Goal: Register for event/course

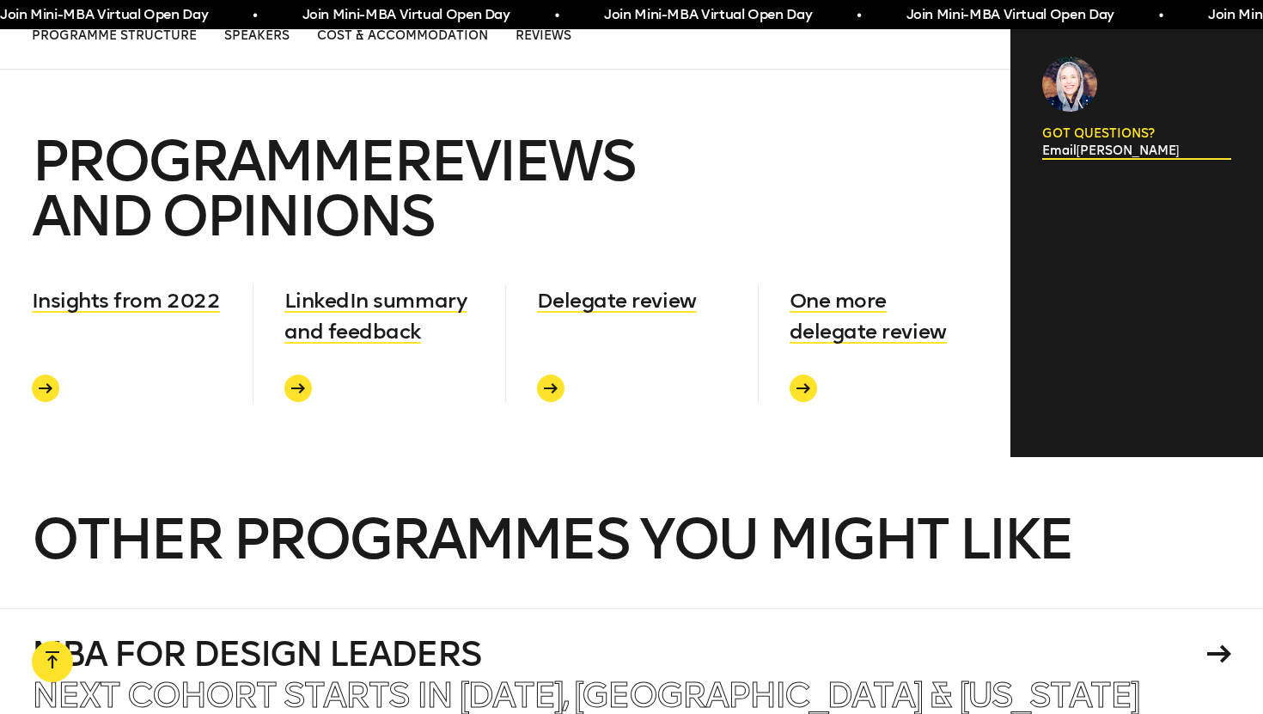
scroll to position [7458, 0]
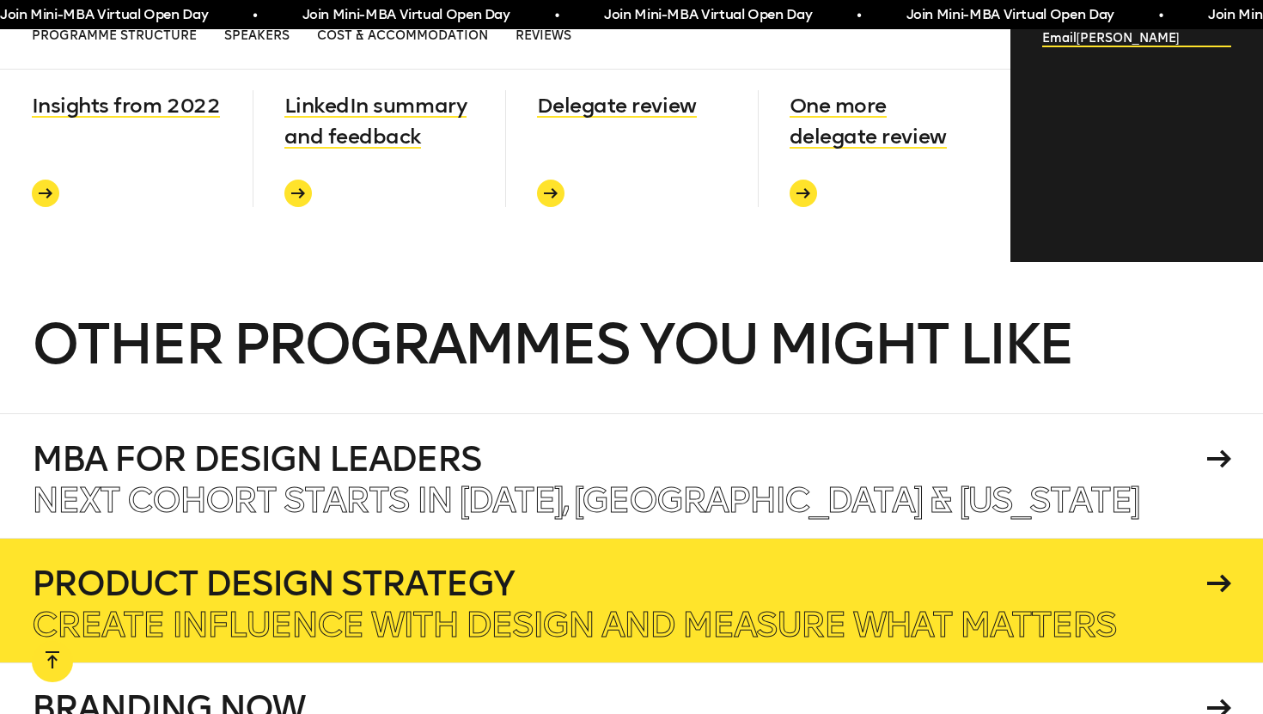
scroll to position [6793, 0]
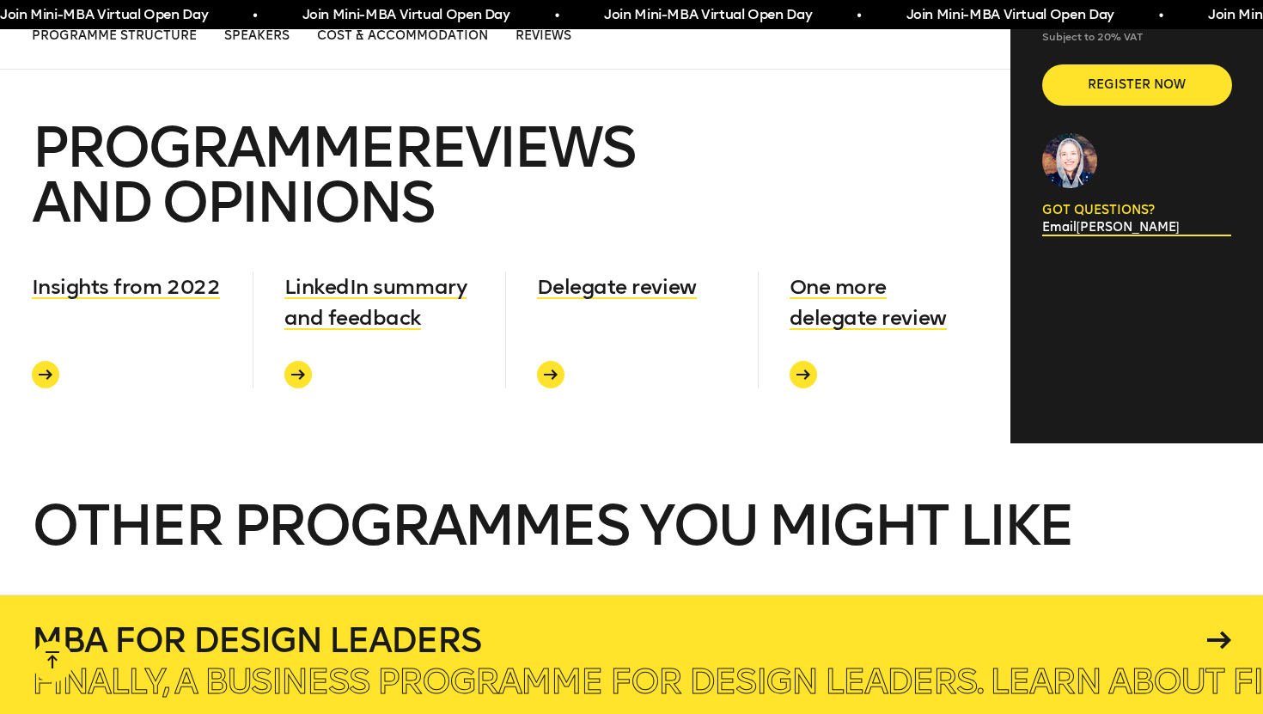
click at [256, 664] on p "Finally, a business programme for design leaders. Learn about finance, operatio…" at bounding box center [1169, 681] width 2275 height 34
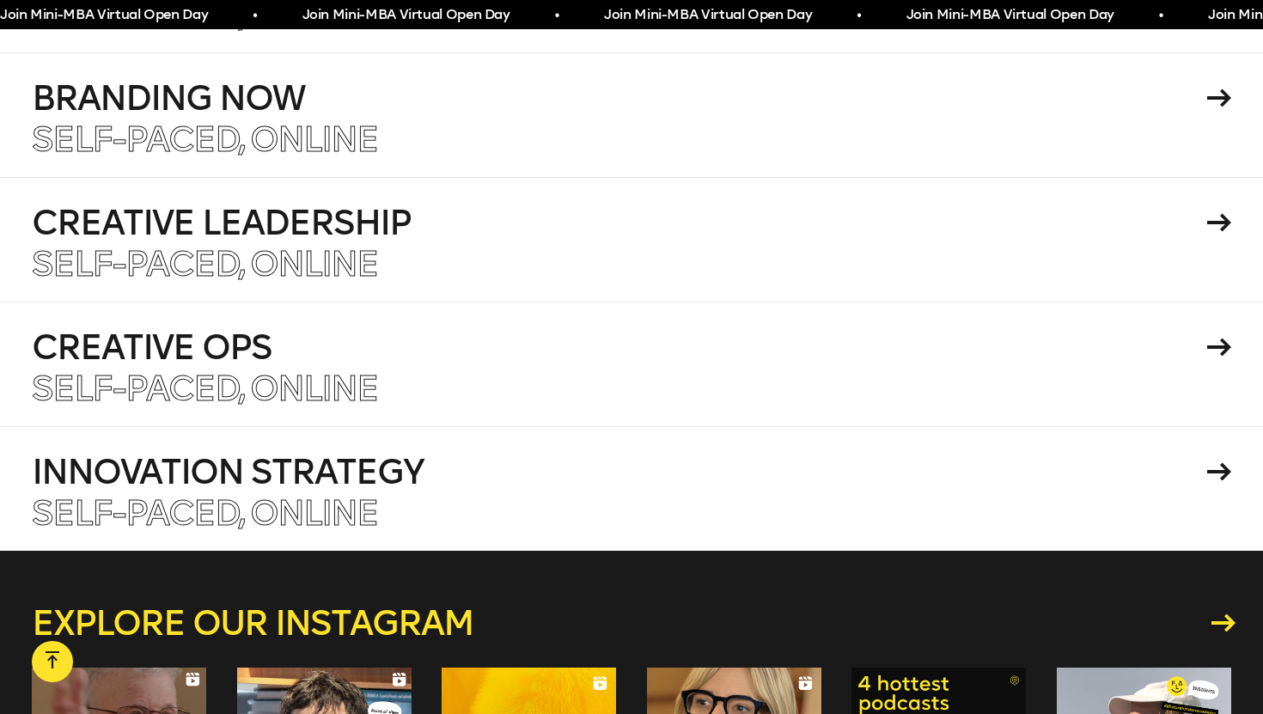
scroll to position [7584, 0]
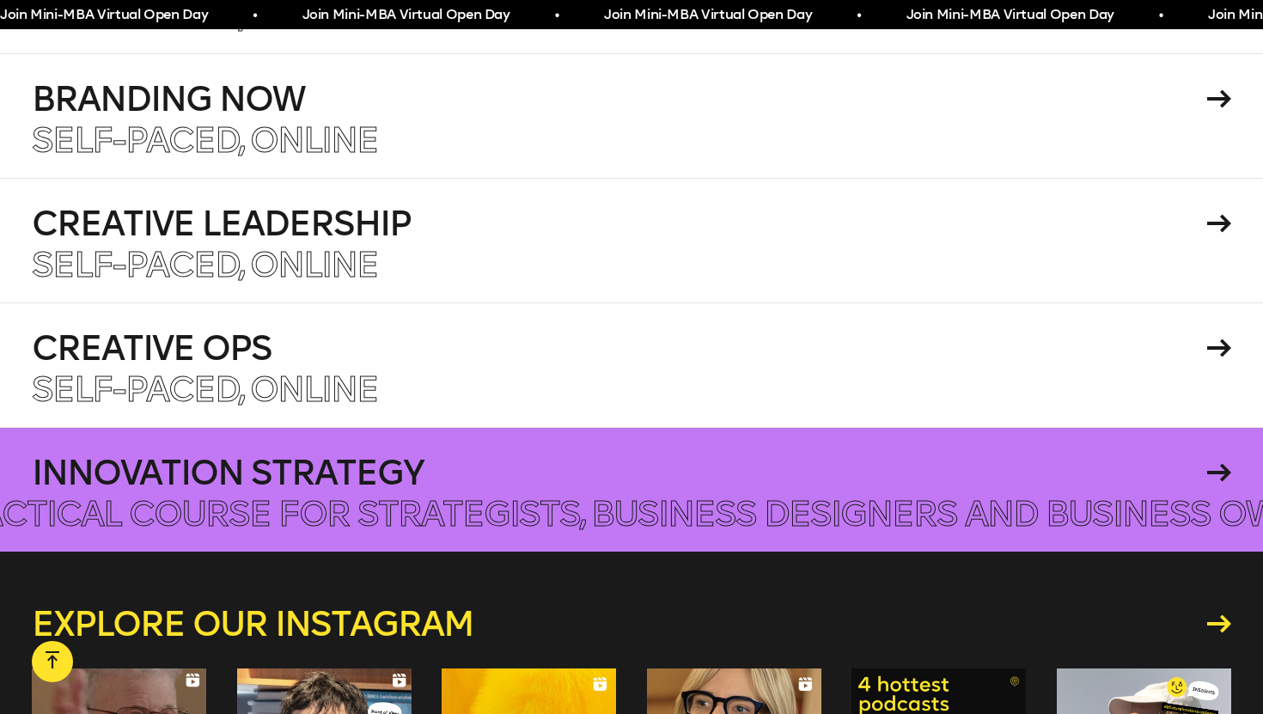
click at [651, 427] on div at bounding box center [631, 489] width 1263 height 125
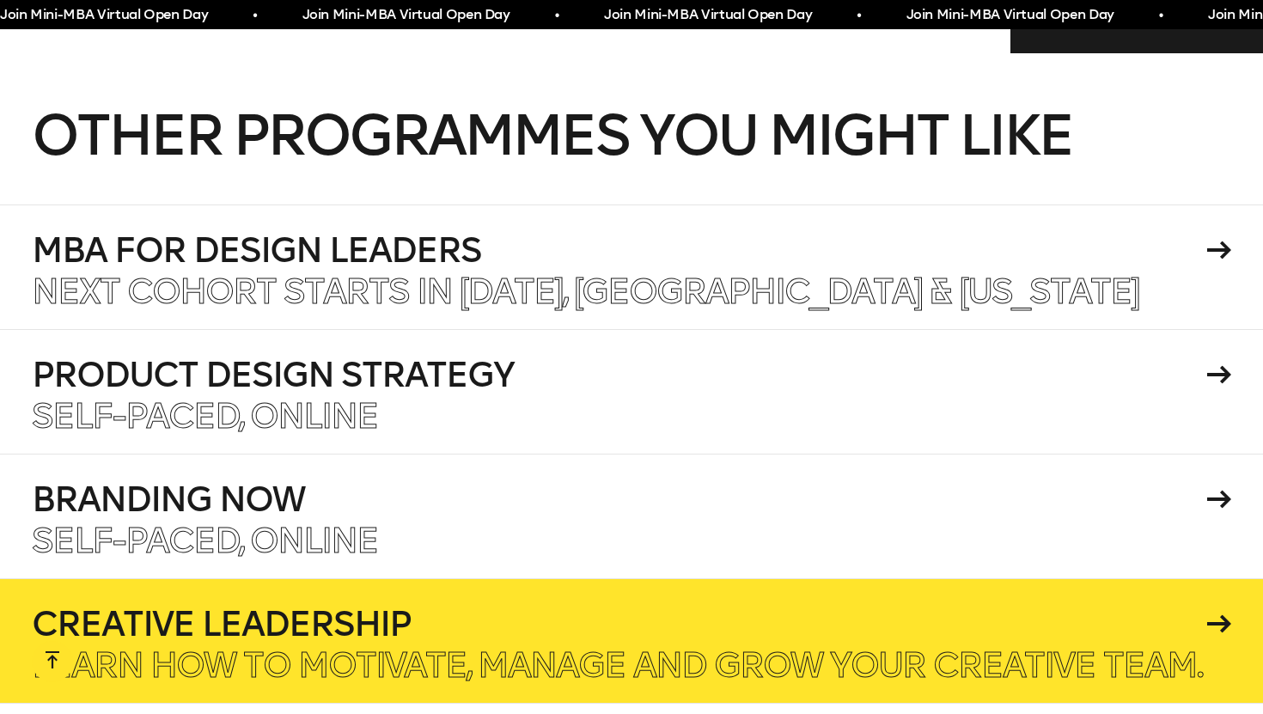
scroll to position [7166, 0]
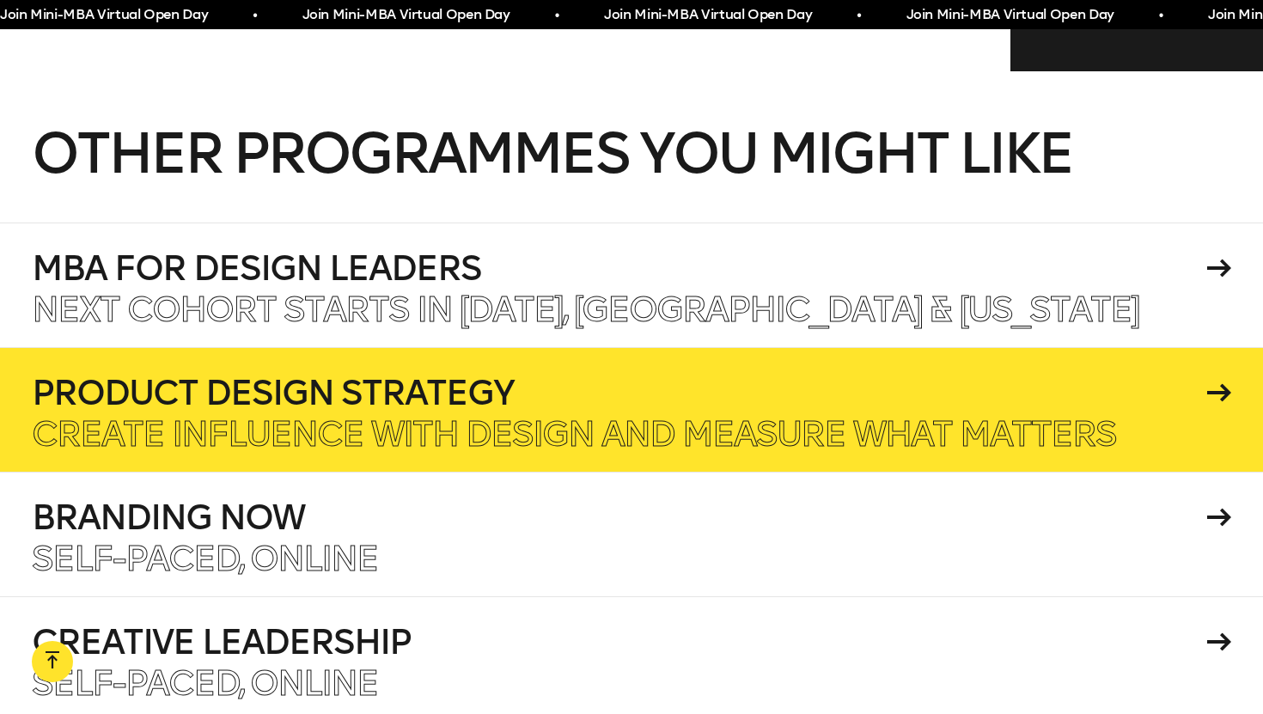
click at [272, 376] on h4 "Product Design Strategy" at bounding box center [617, 393] width 1171 height 34
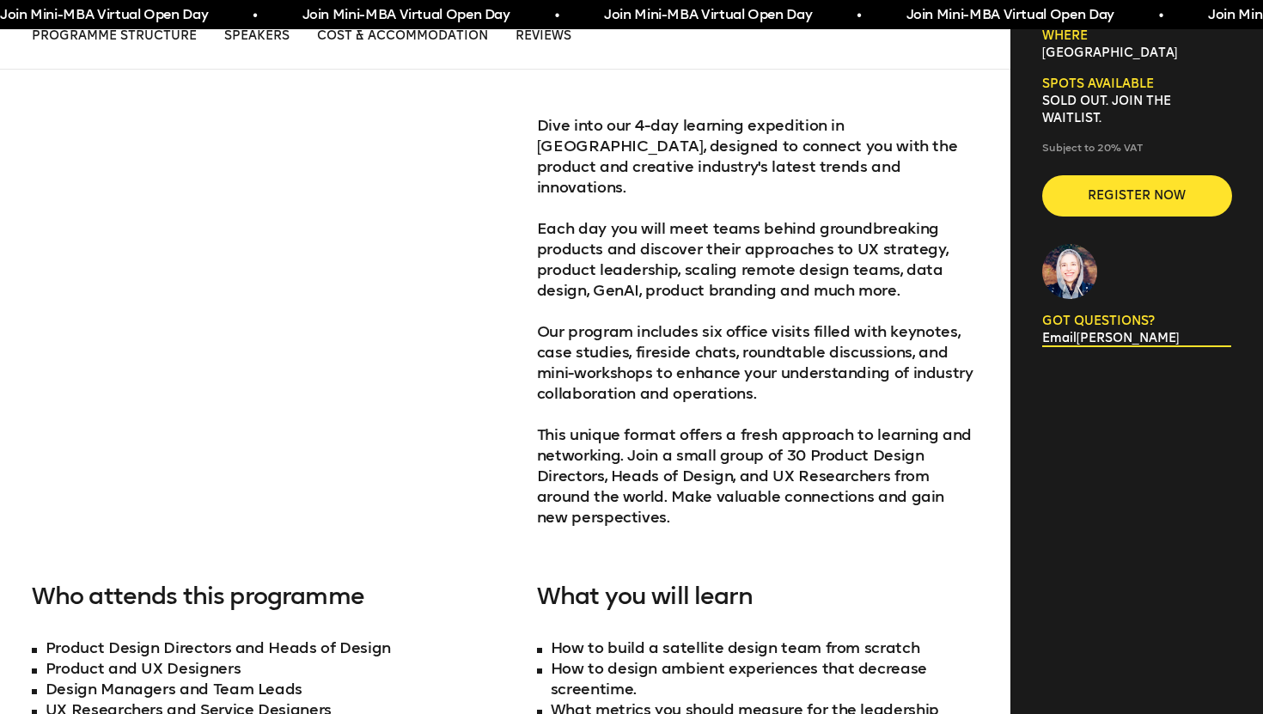
scroll to position [676, 0]
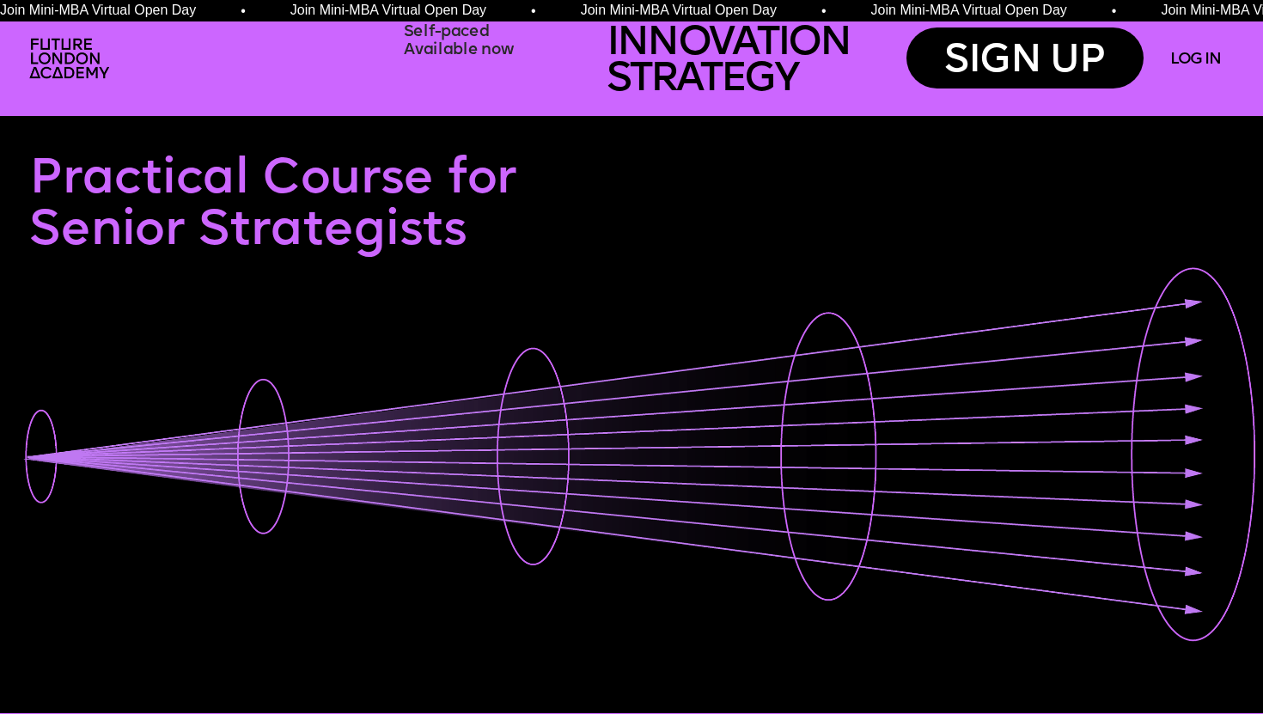
click at [624, 14] on span "Join Mini-MBA Virtual Open Day • Join Mini-MBA Virtual Open Day • Join Mini-MBA…" at bounding box center [726, 10] width 1452 height 15
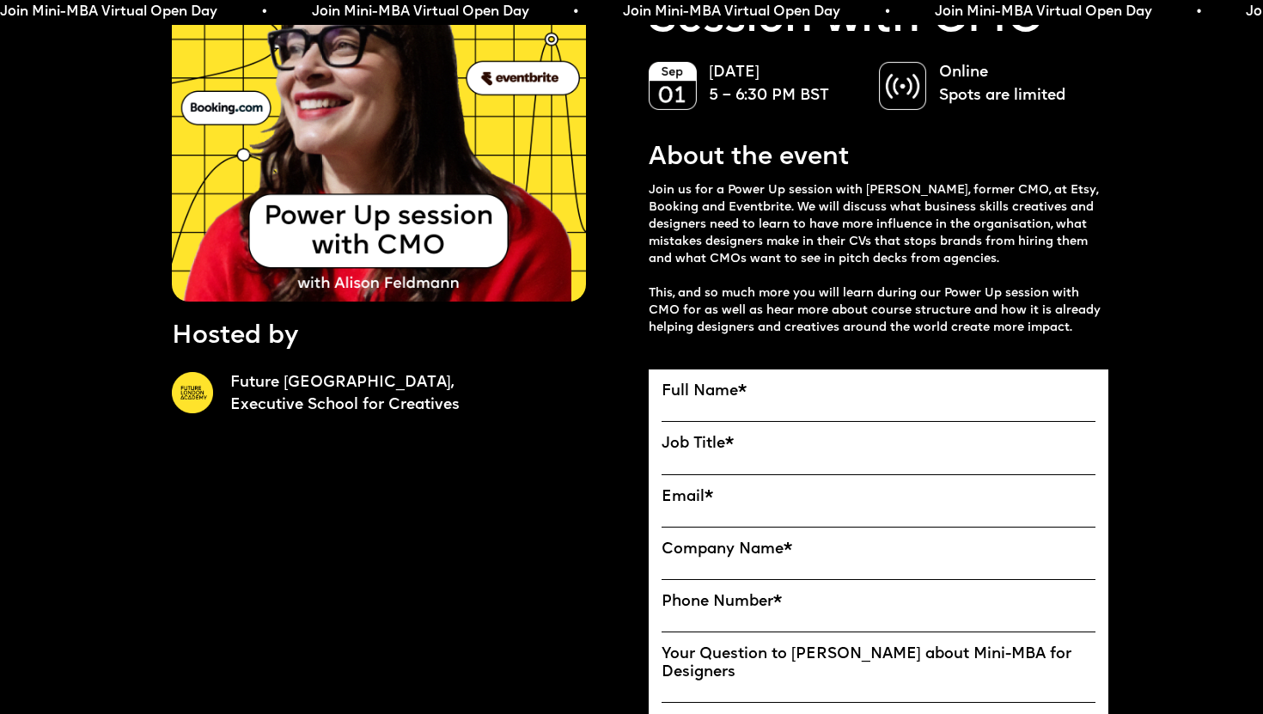
scroll to position [260, 0]
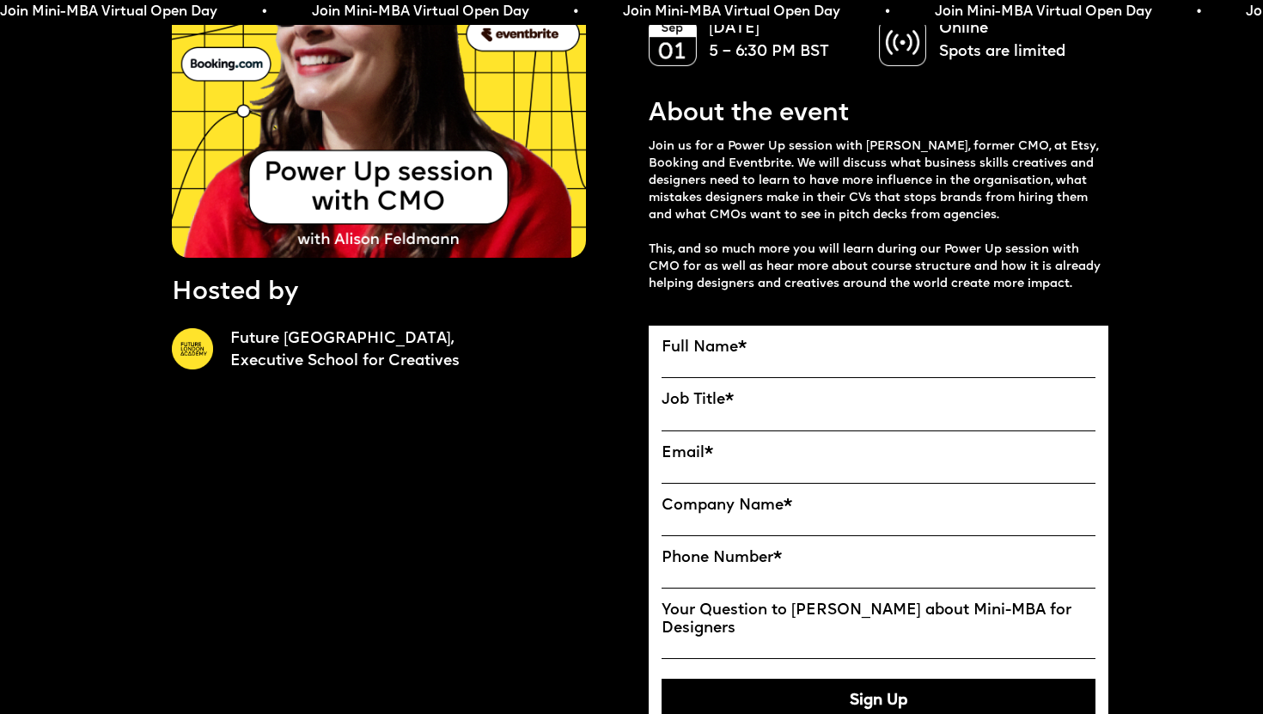
click at [793, 356] on label "Full Name *" at bounding box center [879, 348] width 434 height 18
click at [0, 0] on input "Full Name" at bounding box center [0, 0] width 0 height 0
click at [703, 358] on input "Full Name" at bounding box center [879, 367] width 434 height 21
type input "**********"
click at [706, 417] on input "Job Title" at bounding box center [879, 420] width 434 height 21
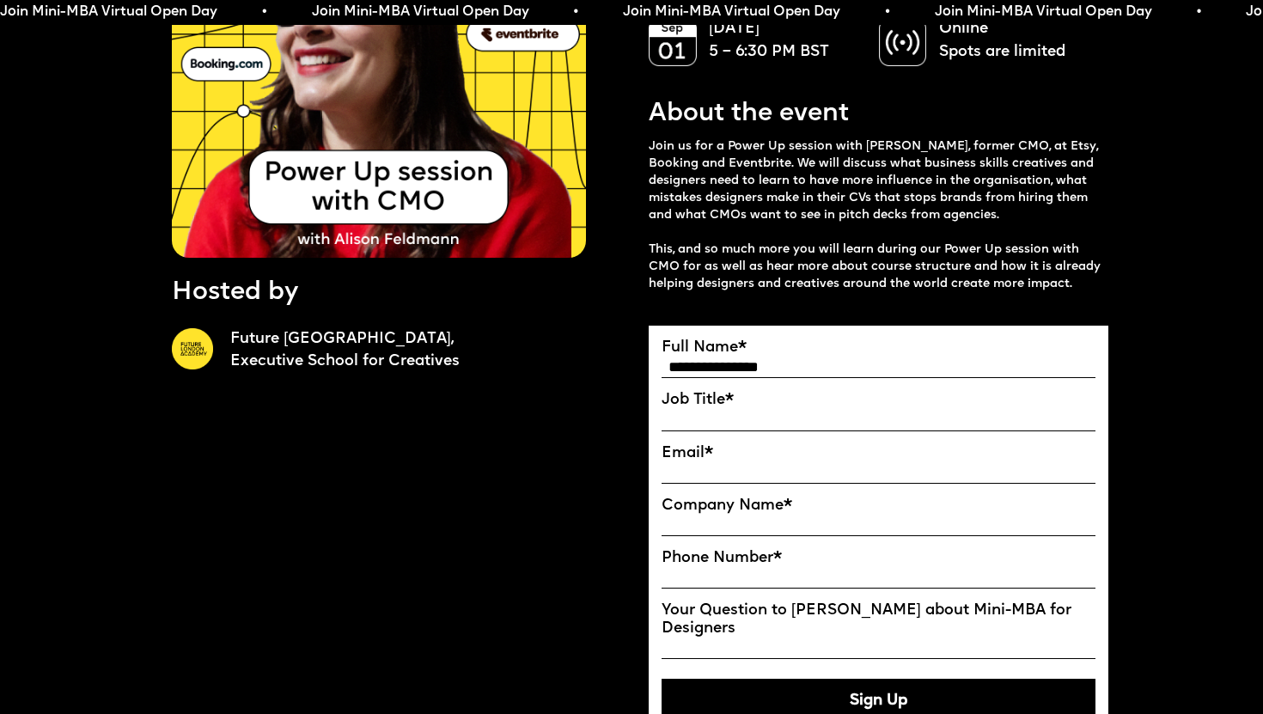
type input "*"
click at [717, 420] on input "**********" at bounding box center [879, 420] width 434 height 21
click at [727, 417] on input "**********" at bounding box center [879, 420] width 434 height 21
click at [734, 420] on input "**********" at bounding box center [879, 420] width 434 height 21
type input "**********"
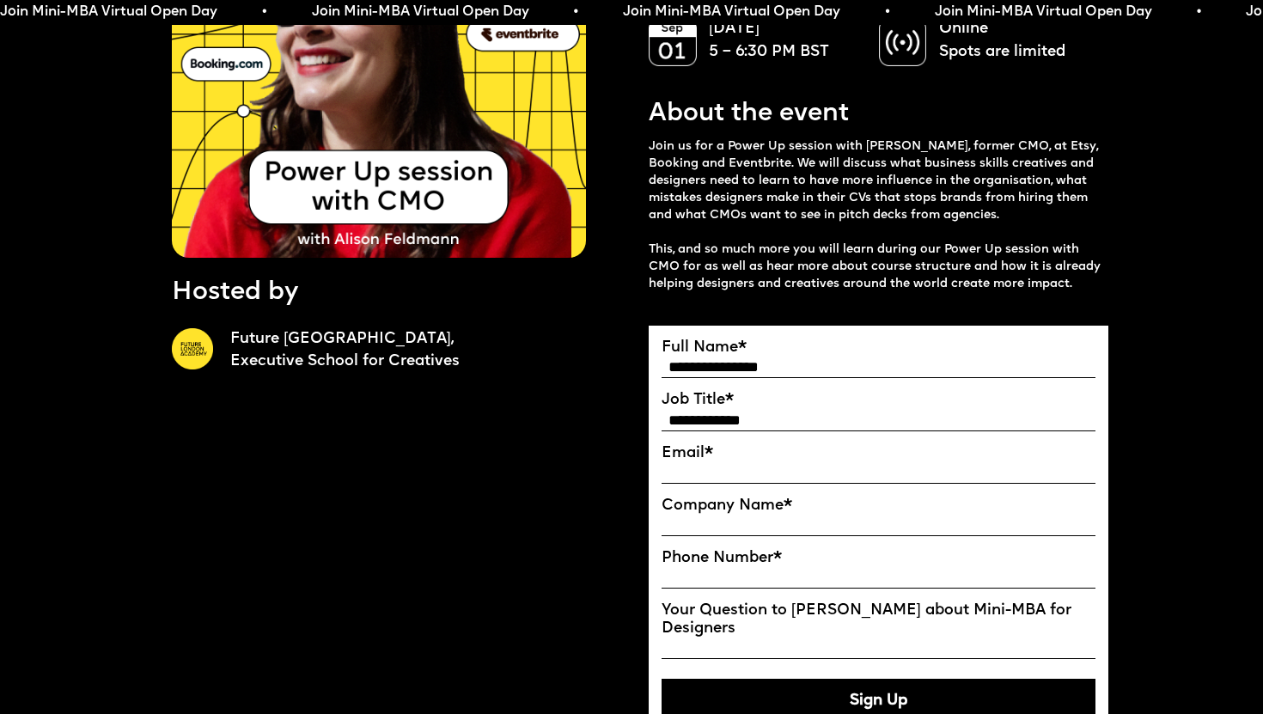
click at [712, 462] on label "Email *" at bounding box center [879, 453] width 434 height 18
click at [0, 0] on input "Email*" at bounding box center [0, 0] width 0 height 0
click at [712, 464] on input "Email*" at bounding box center [879, 472] width 434 height 21
type input "**********"
click at [744, 531] on input "Company Name" at bounding box center [879, 525] width 434 height 21
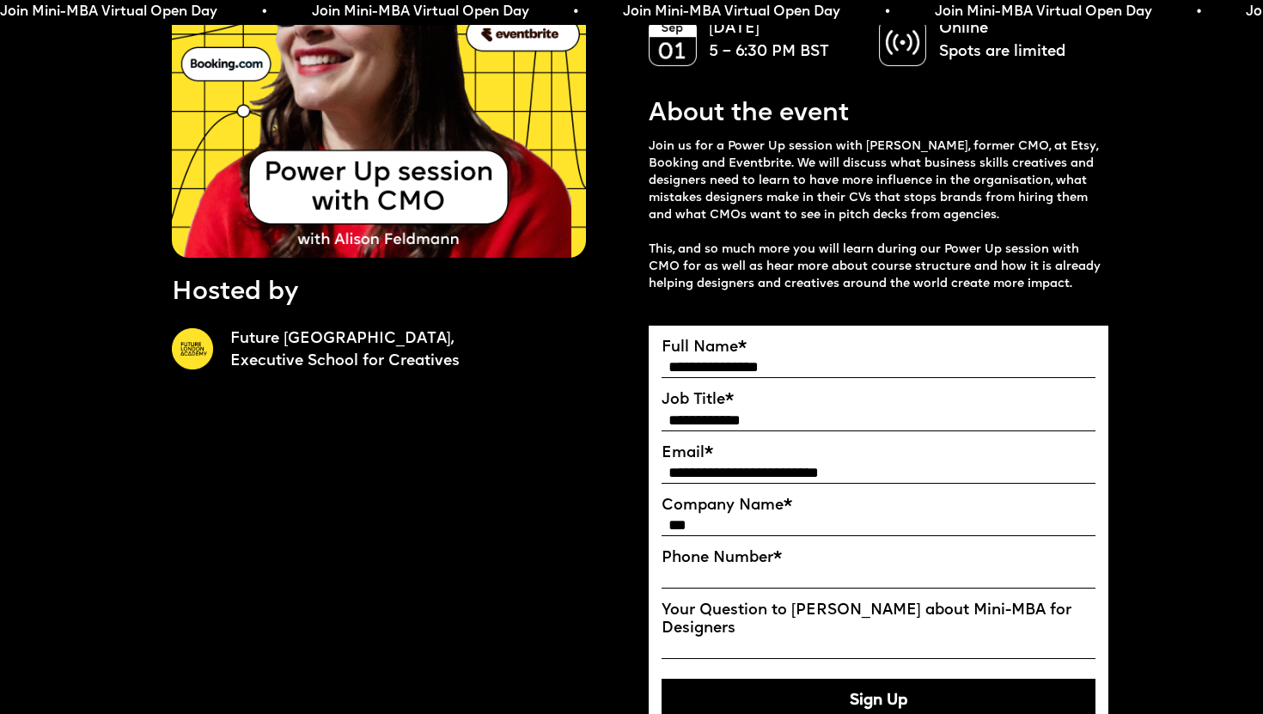
type input "***"
click at [793, 606] on label "Your Question to Ekaterina about Mini-MBA for Designers" at bounding box center [879, 620] width 434 height 36
click at [793, 638] on input "Your Question to Ekaterina about Mini-MBA for Designers" at bounding box center [879, 648] width 434 height 21
click at [732, 563] on label "Phone Number *" at bounding box center [879, 558] width 434 height 18
click at [732, 567] on input "Phone Number *" at bounding box center [879, 577] width 434 height 21
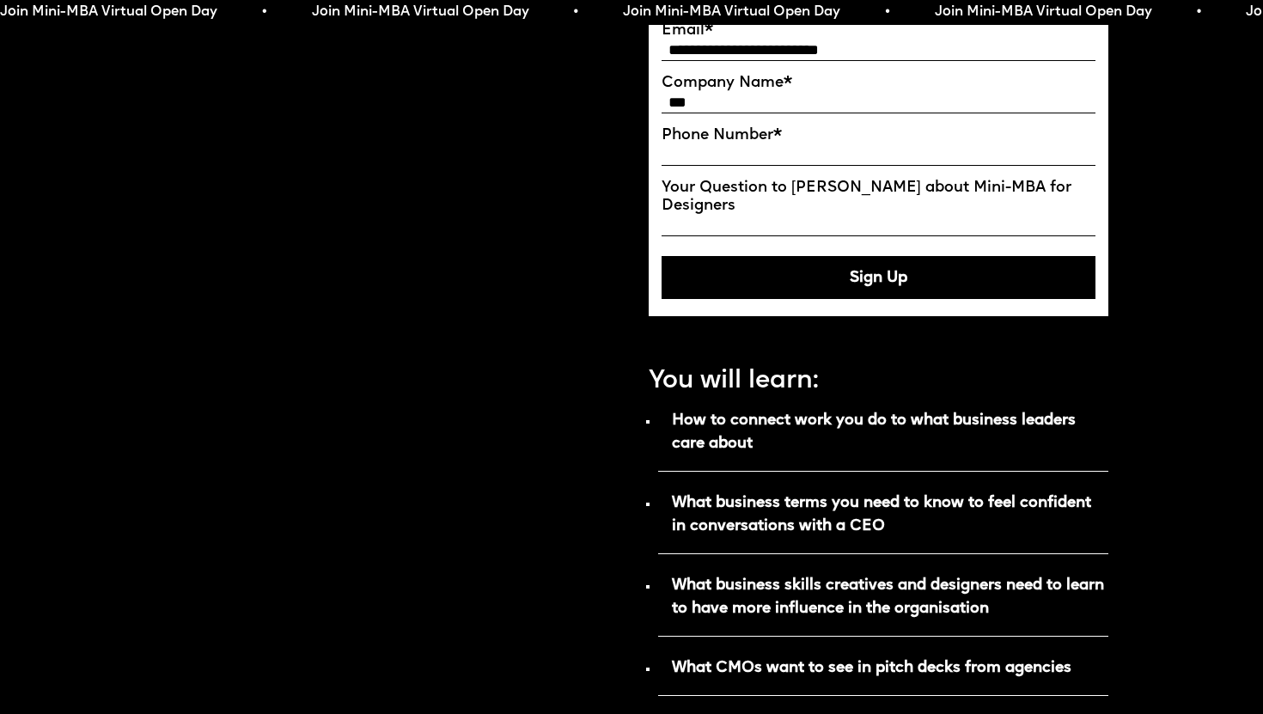
scroll to position [0, 0]
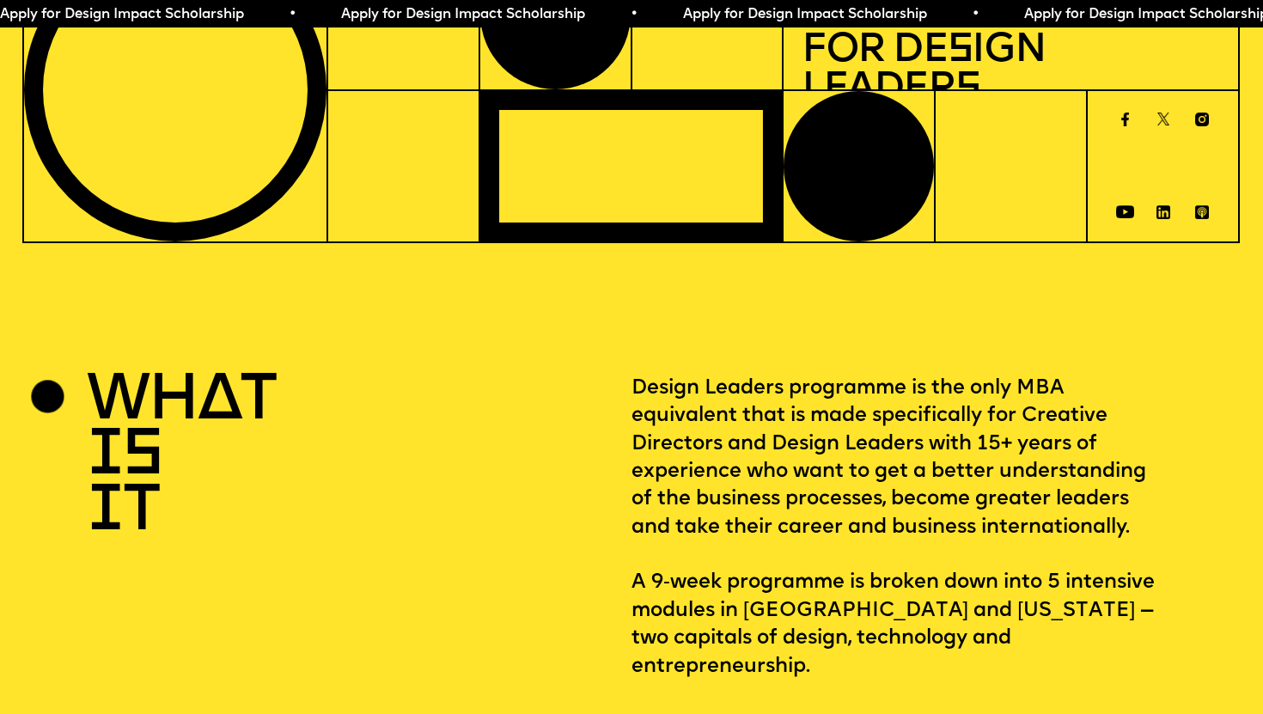
scroll to position [636, 0]
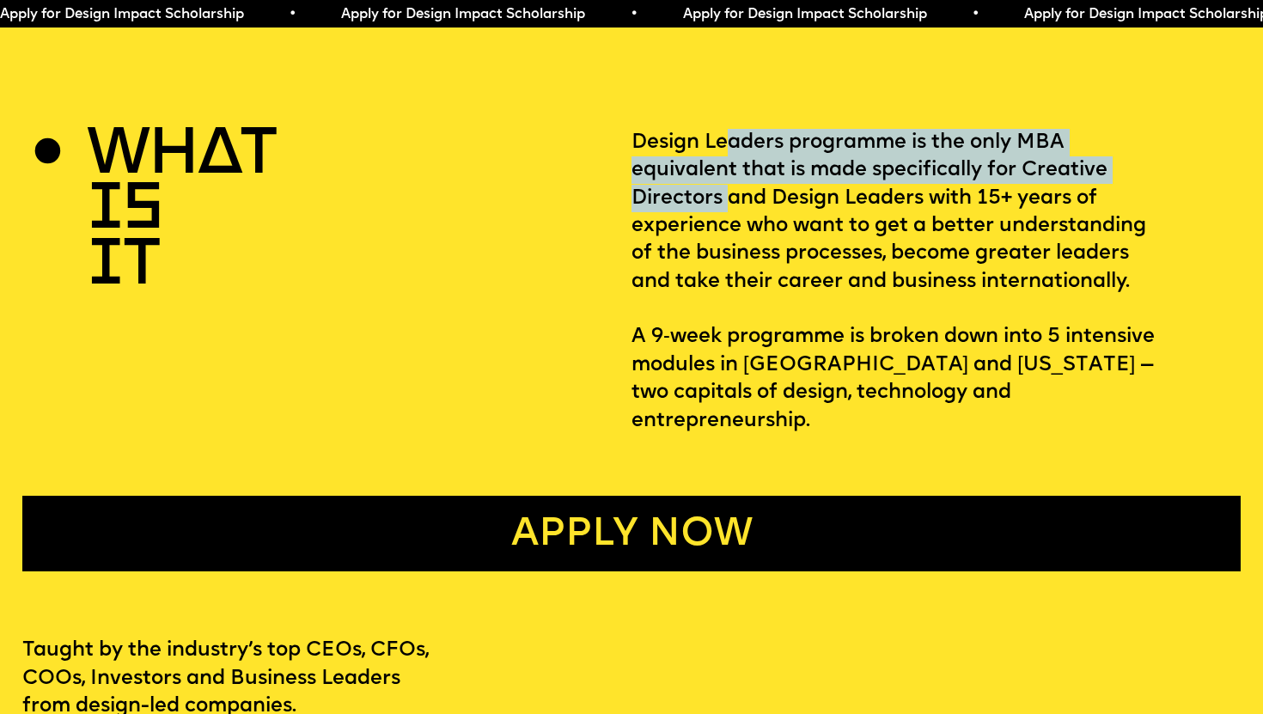
drag, startPoint x: 731, startPoint y: 149, endPoint x: 734, endPoint y: 188, distance: 39.7
click at [734, 188] on p "Design Leaders programme is the only MBA equivalent that is made specifically f…" at bounding box center [936, 282] width 609 height 306
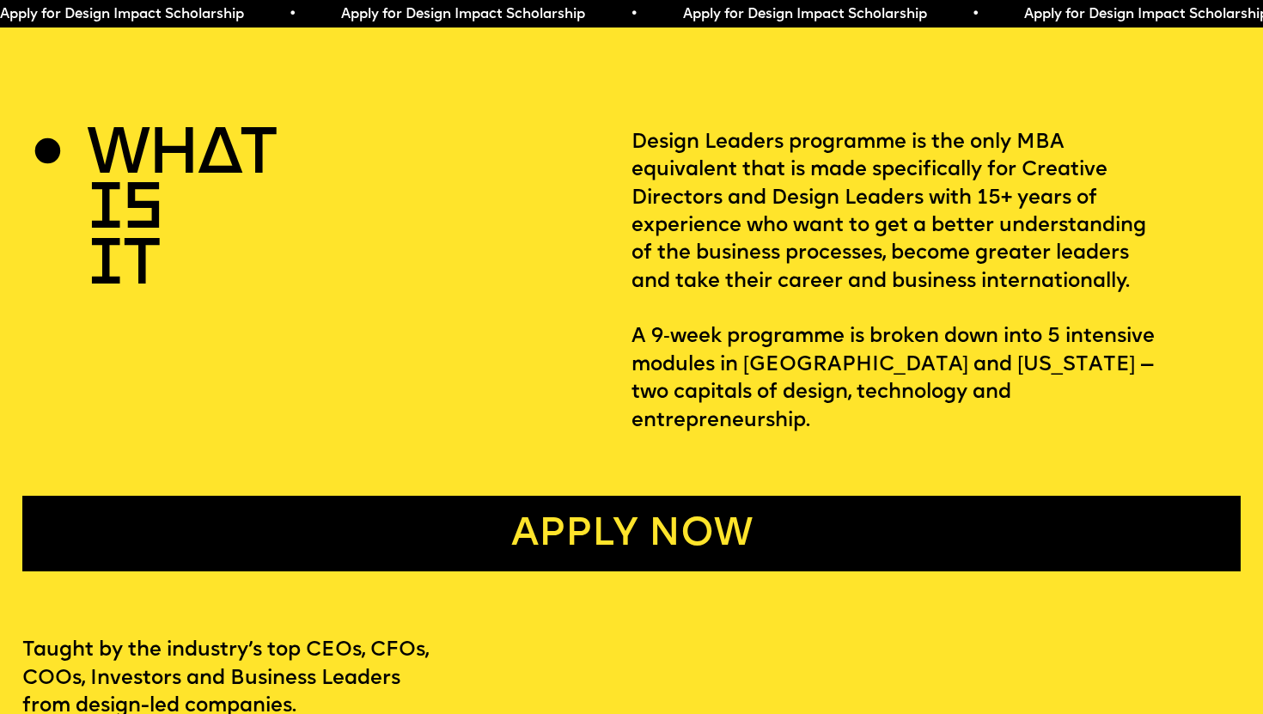
click at [731, 224] on p "Design Leaders programme is the only MBA equivalent that is made specifically f…" at bounding box center [936, 282] width 609 height 306
click at [740, 254] on p "Design Leaders programme is the only MBA equivalent that is made specifically f…" at bounding box center [936, 282] width 609 height 306
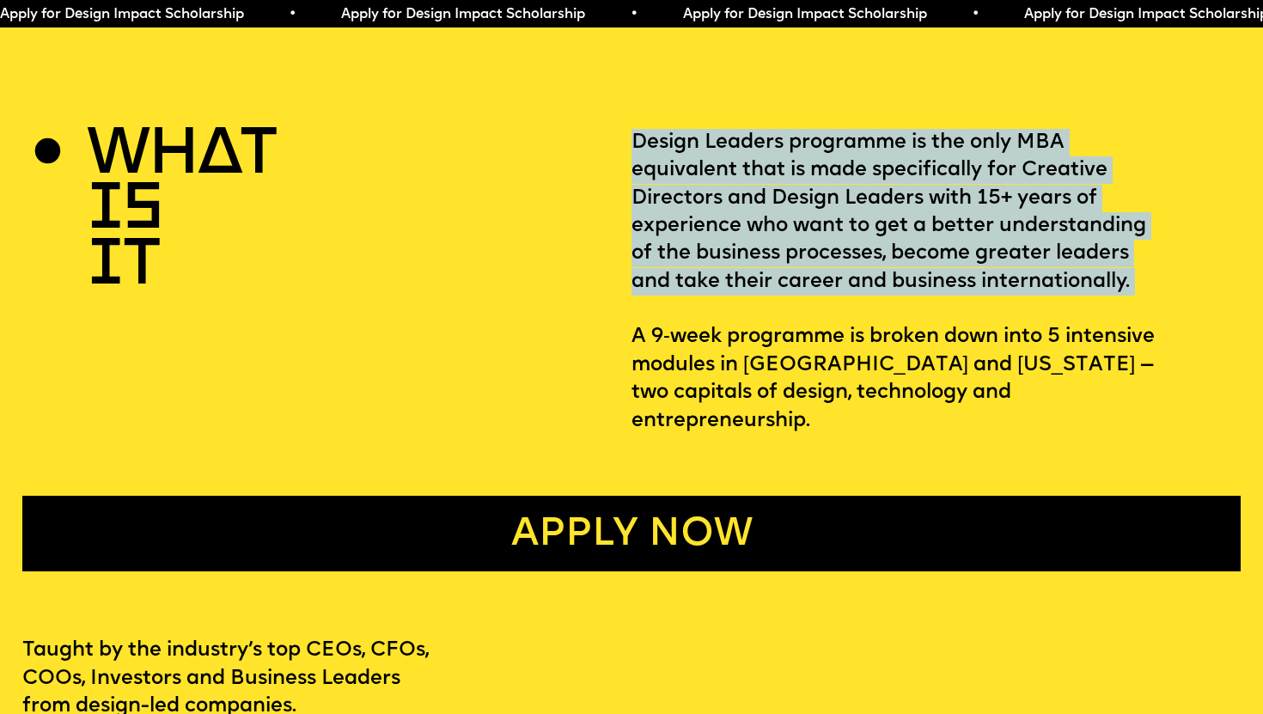
click at [740, 254] on p "Design Leaders programme is the only MBA equivalent that is made specifically f…" at bounding box center [936, 282] width 609 height 306
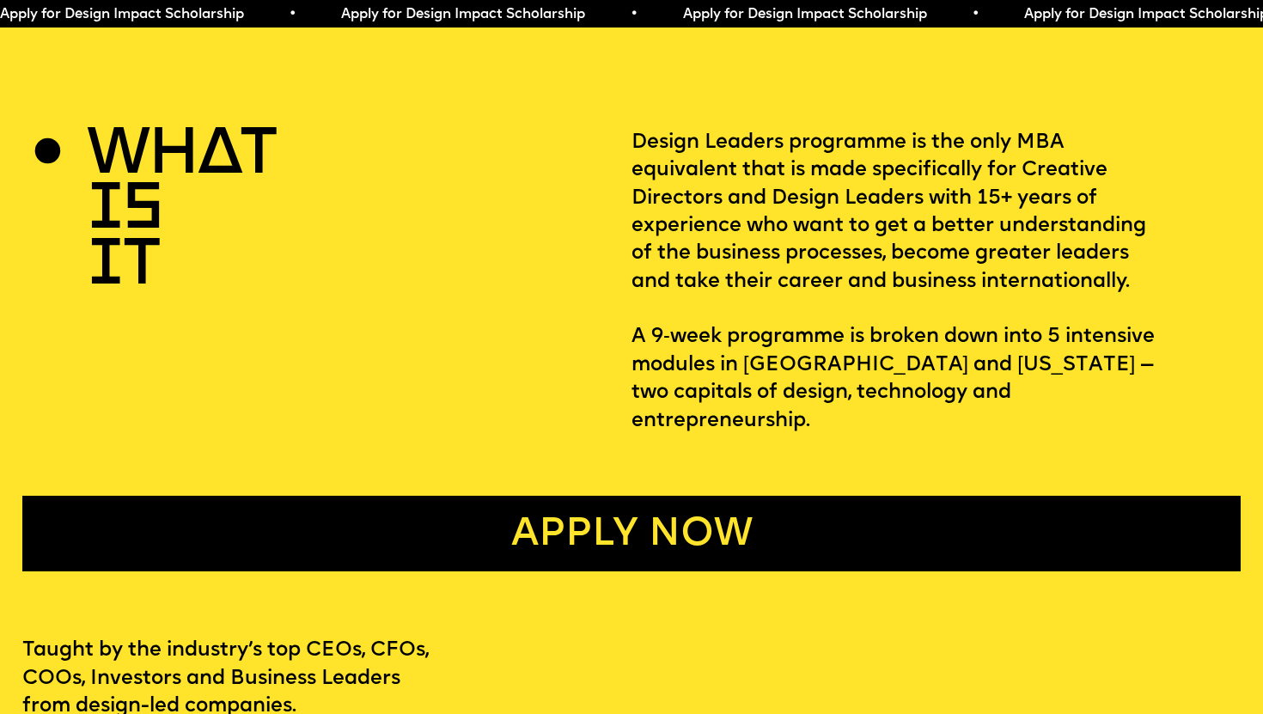
click at [739, 327] on p "Design Leaders programme is the only MBA equivalent that is made specifically f…" at bounding box center [936, 282] width 609 height 306
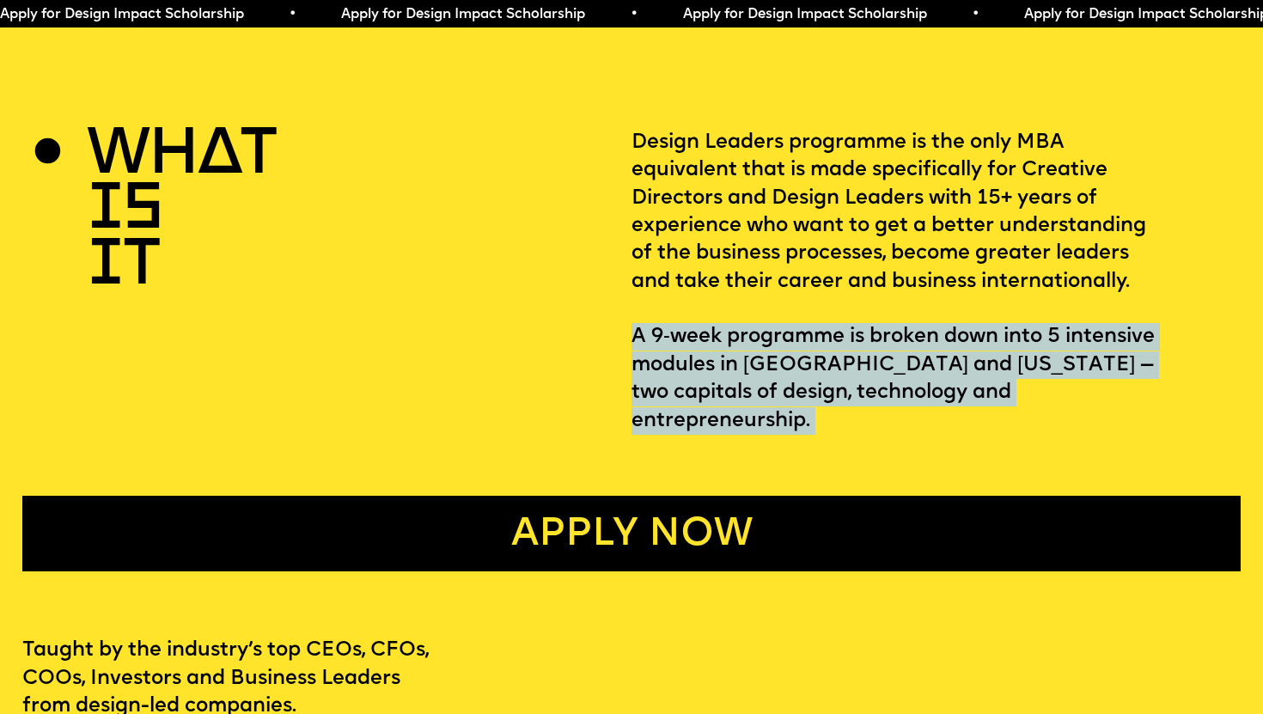
click at [739, 327] on p "Design Leaders programme is the only MBA equivalent that is made specifically f…" at bounding box center [936, 282] width 609 height 306
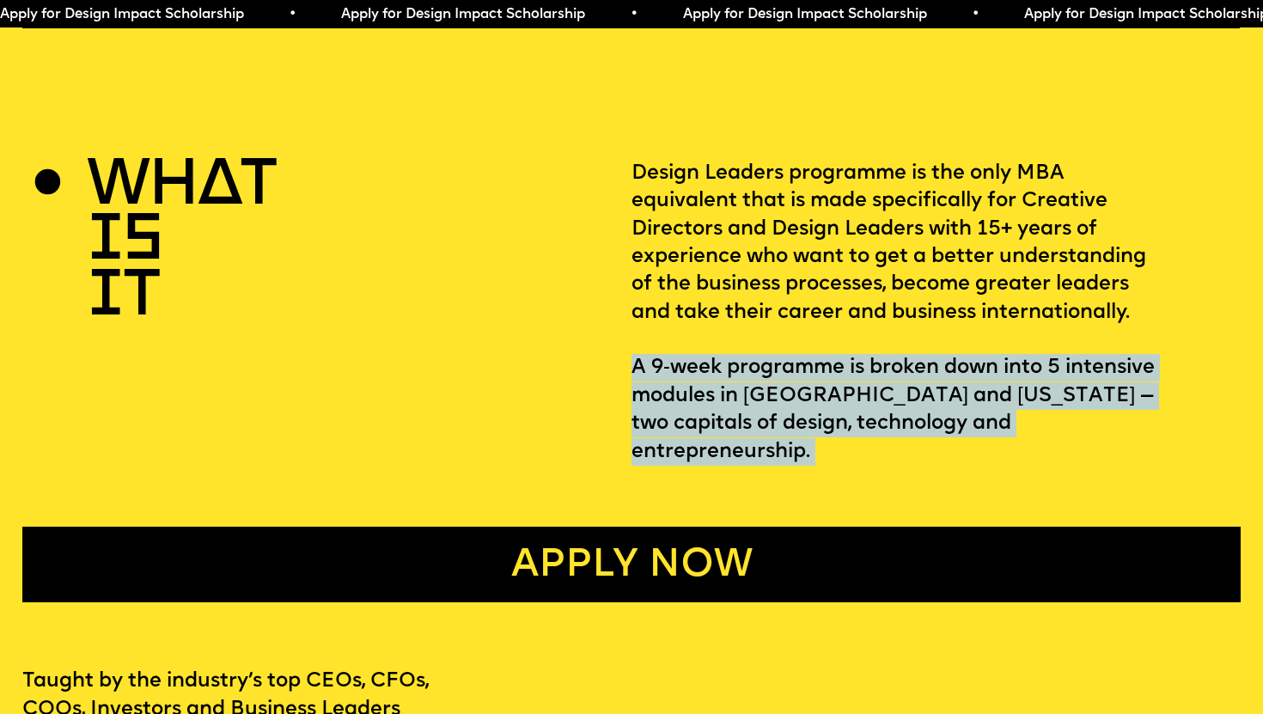
scroll to position [530, 0]
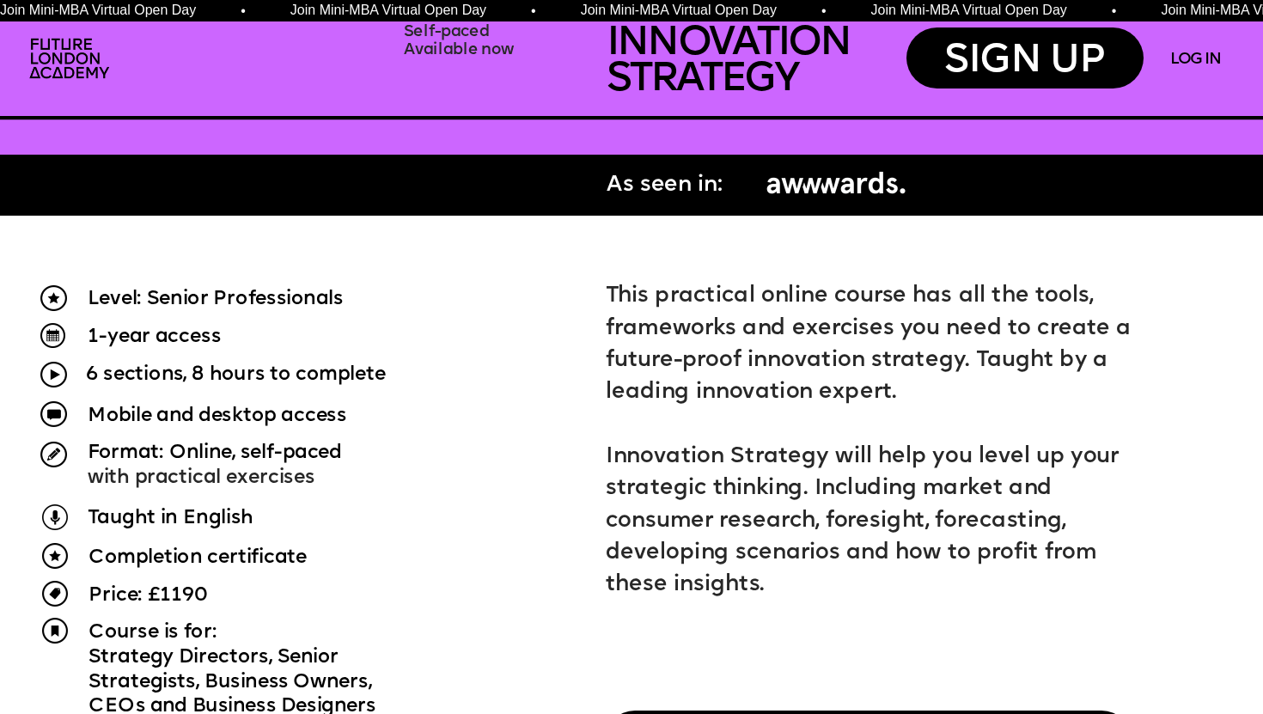
scroll to position [1033, 0]
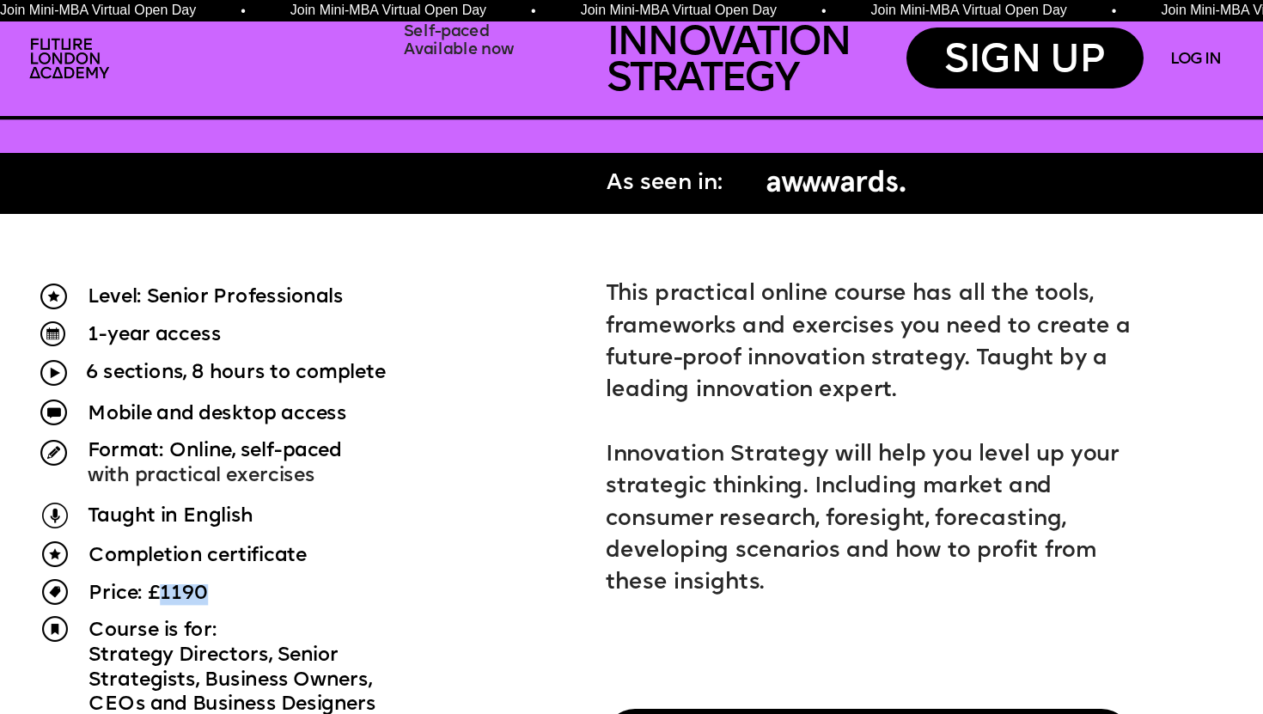
drag, startPoint x: 161, startPoint y: 590, endPoint x: 213, endPoint y: 592, distance: 52.5
click at [213, 592] on p "Price: £1190" at bounding box center [182, 594] width 187 height 21
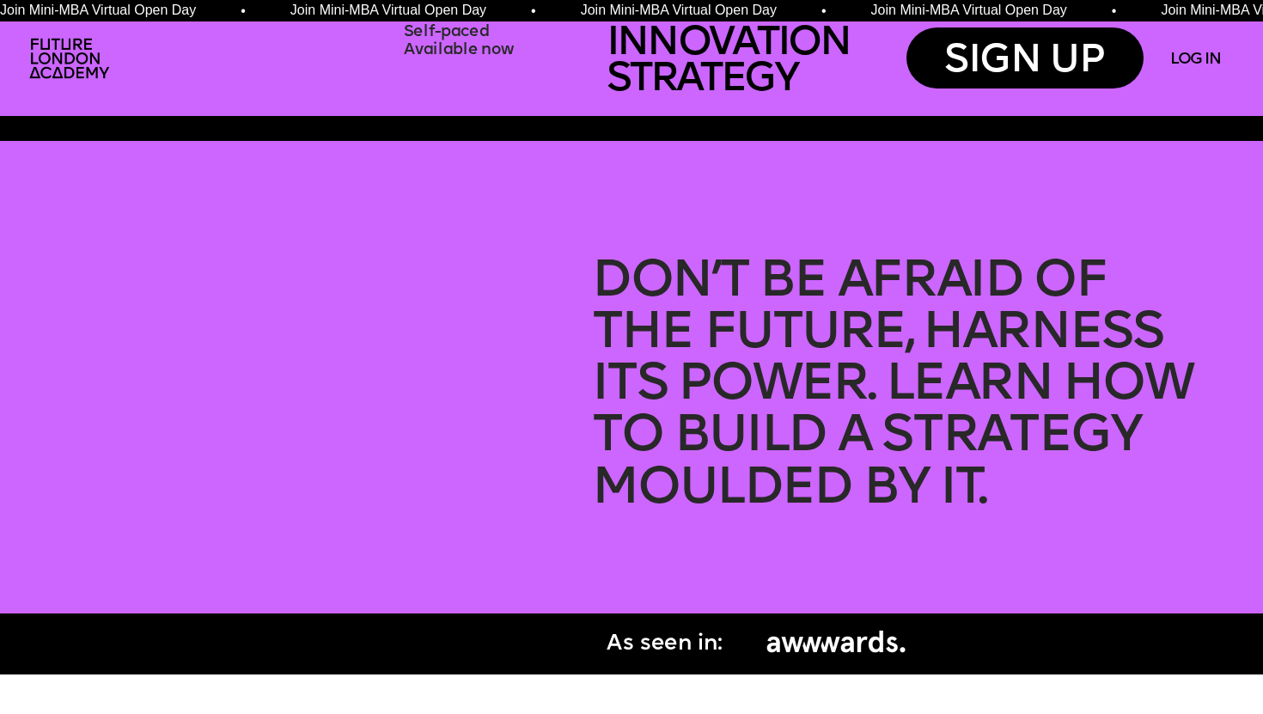
scroll to position [564, 0]
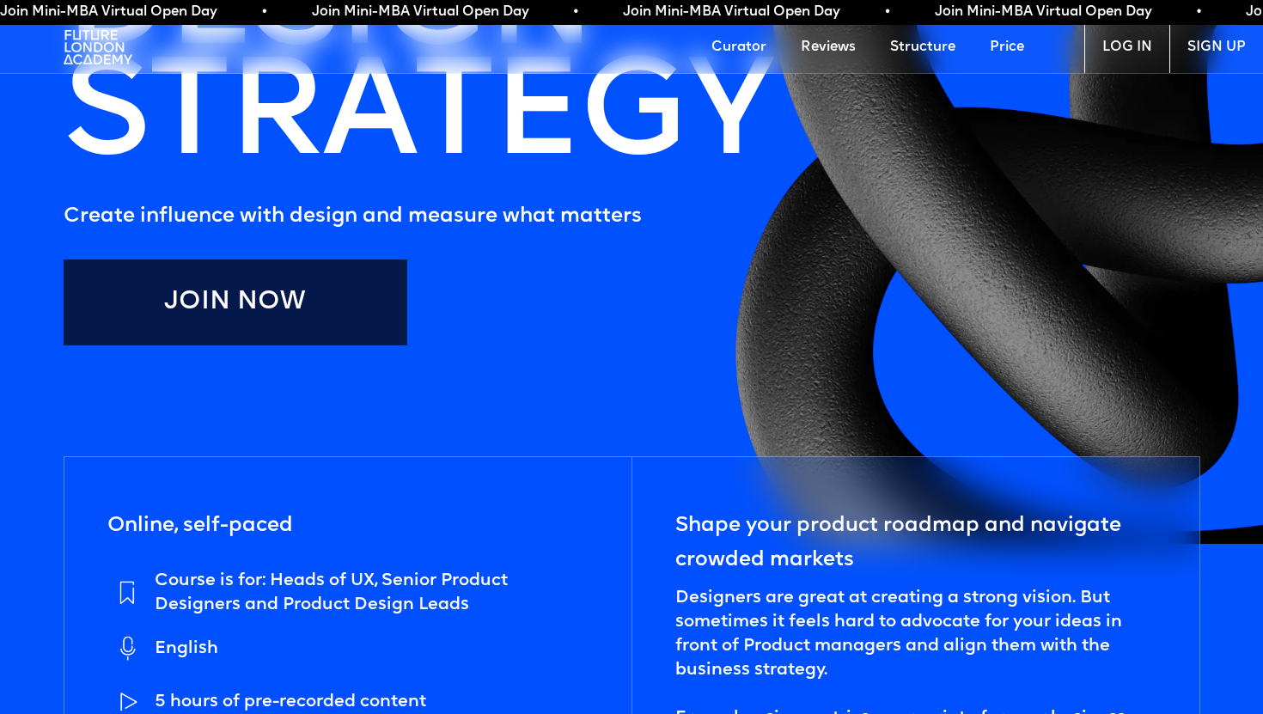
scroll to position [971, 0]
